Goal: Transaction & Acquisition: Download file/media

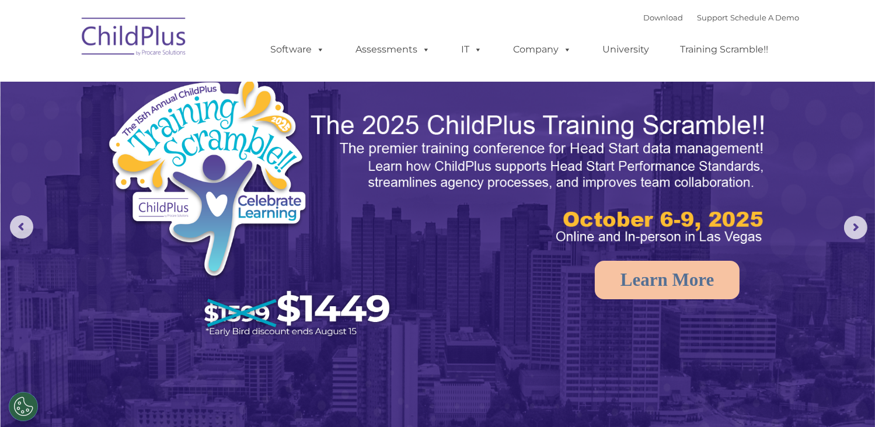
select select "MEDIUM"
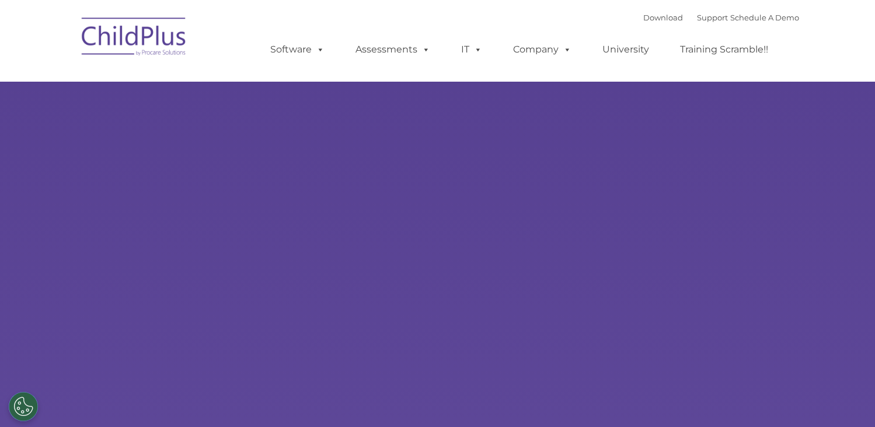
type input ""
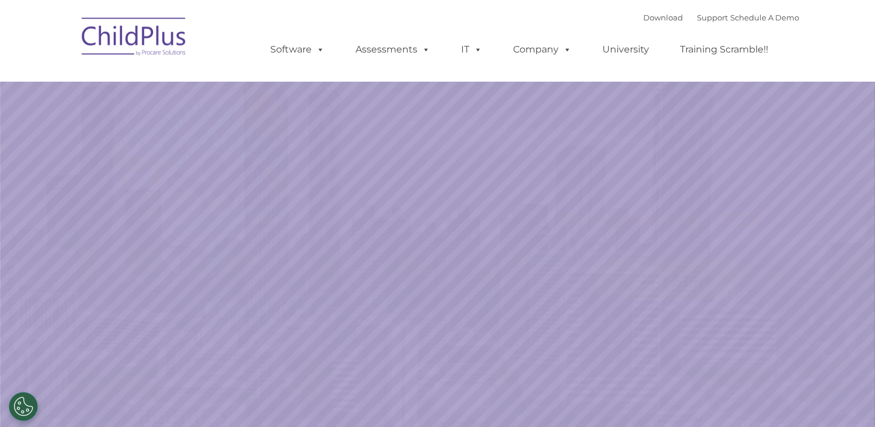
select select "MEDIUM"
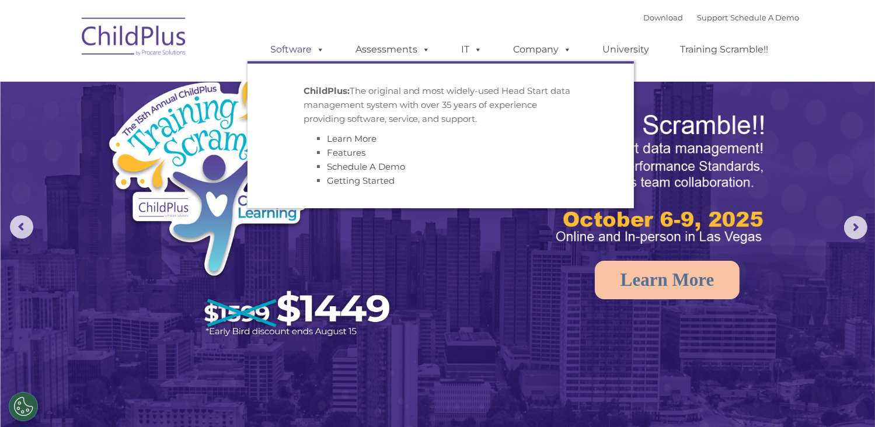
click at [325, 49] on span at bounding box center [318, 49] width 13 height 11
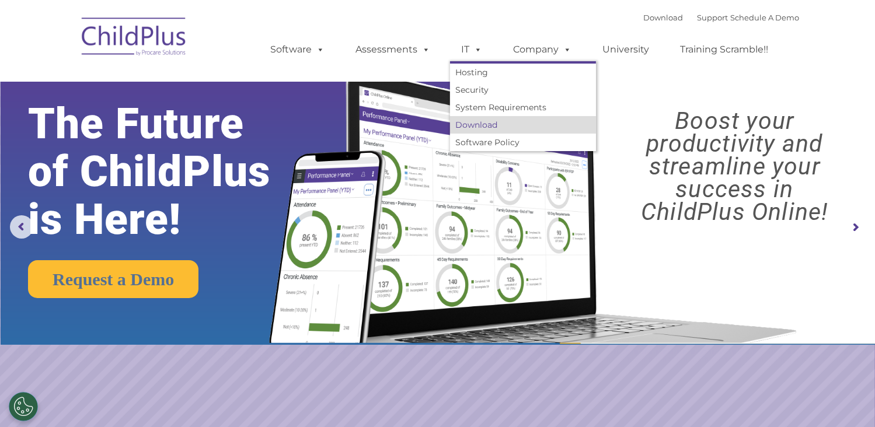
click at [483, 123] on link "Download" at bounding box center [523, 125] width 146 height 18
